Goal: Task Accomplishment & Management: Manage account settings

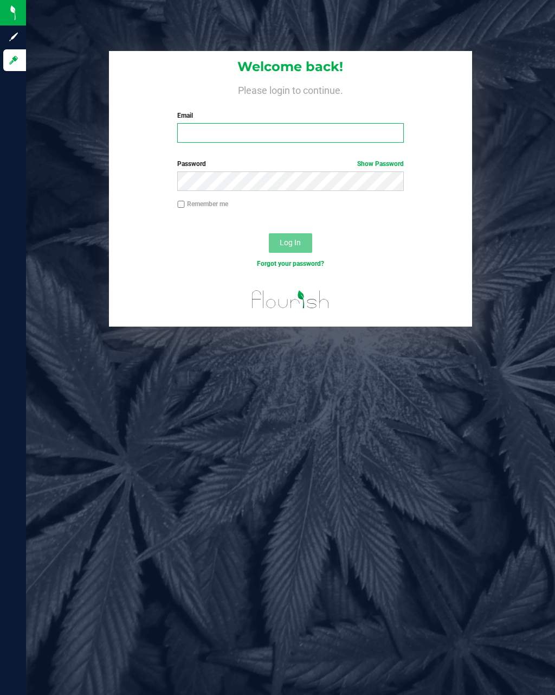
type input "[EMAIL_ADDRESS][DOMAIN_NAME]"
click at [290, 242] on button "Log In" at bounding box center [290, 243] width 43 height 20
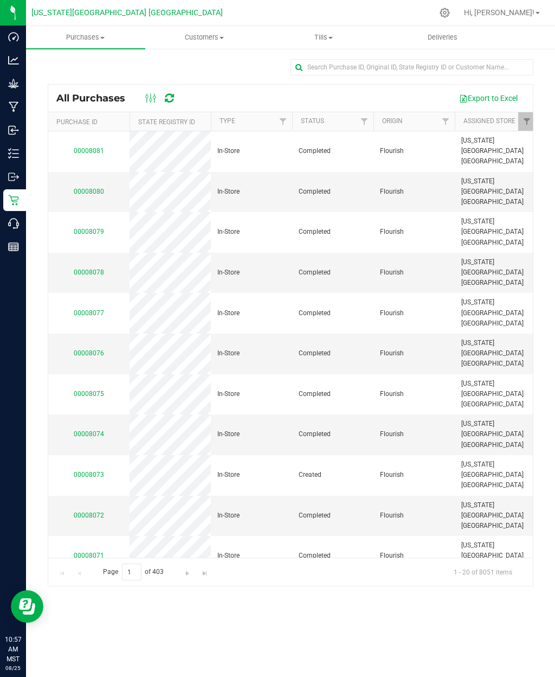
click at [319, 33] on span "Tills" at bounding box center [324, 38] width 118 height 10
click at [305, 62] on span "Manage tills" at bounding box center [300, 65] width 73 height 9
